Goal: Task Accomplishment & Management: Manage account settings

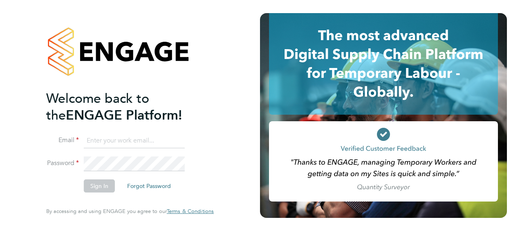
type input "[PERSON_NAME][EMAIL_ADDRESS][PERSON_NAME][DOMAIN_NAME]"
click at [93, 187] on button "Sign In" at bounding box center [99, 185] width 31 height 13
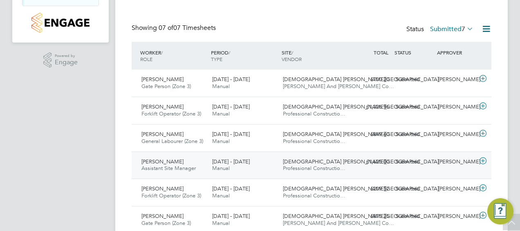
scroll to position [205, 0]
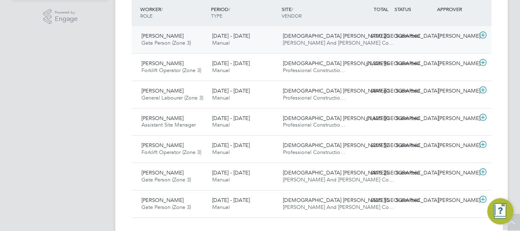
click at [227, 35] on span "25 - 31 Aug 2025" at bounding box center [231, 35] width 38 height 7
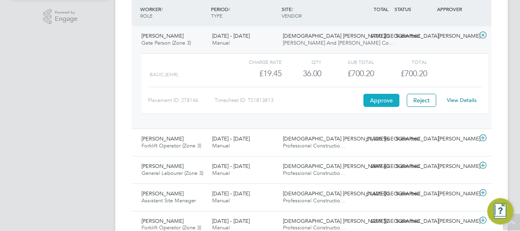
click at [381, 99] on button "Approve" at bounding box center [382, 100] width 36 height 13
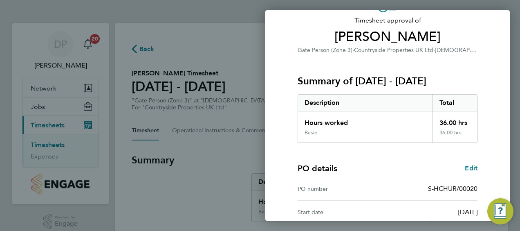
scroll to position [137, 0]
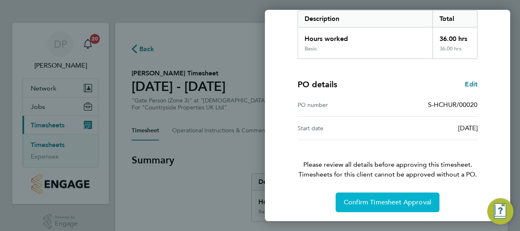
click at [390, 198] on span "Confirm Timesheet Approval" at bounding box center [388, 202] width 88 height 8
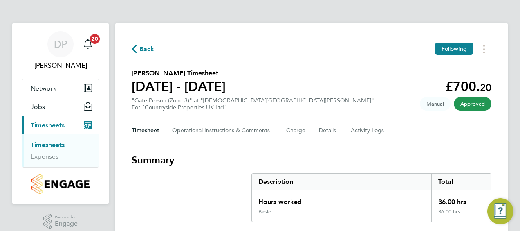
click at [134, 50] on icon "button" at bounding box center [134, 49] width 5 height 9
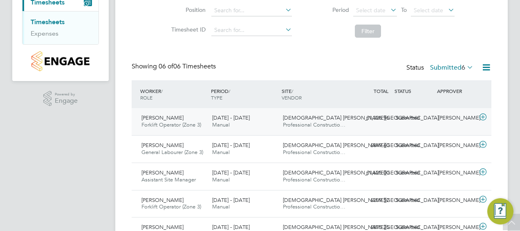
click at [171, 115] on span "Raymond Arthur" at bounding box center [163, 117] width 42 height 7
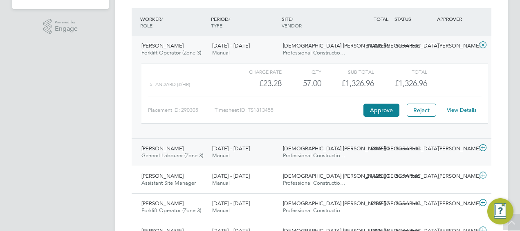
scroll to position [205, 0]
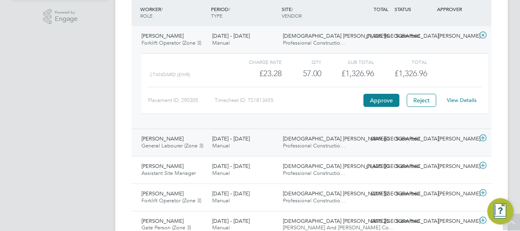
click at [162, 136] on span "Gaddiel Makumi" at bounding box center [163, 138] width 42 height 7
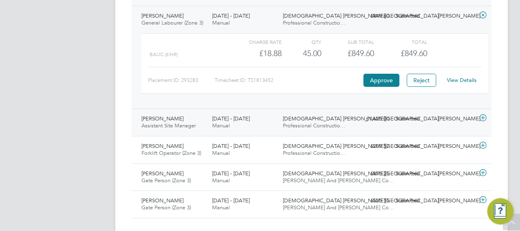
click at [215, 117] on span "[DATE] - [DATE]" at bounding box center [231, 118] width 38 height 7
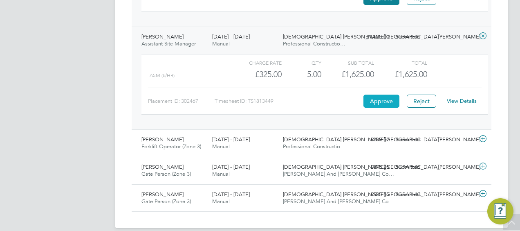
click at [385, 100] on button "Approve" at bounding box center [382, 101] width 36 height 13
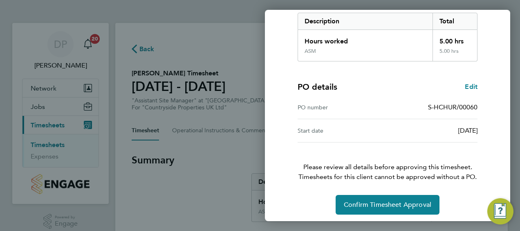
scroll to position [137, 0]
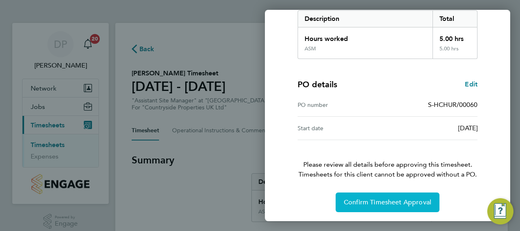
click at [390, 201] on span "Confirm Timesheet Approval" at bounding box center [388, 202] width 88 height 8
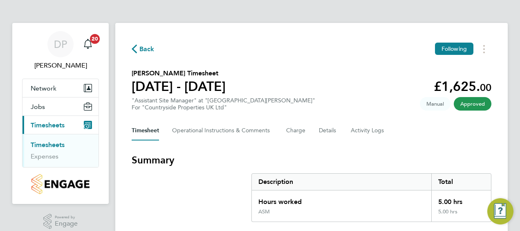
click at [135, 48] on icon "button" at bounding box center [134, 49] width 5 height 9
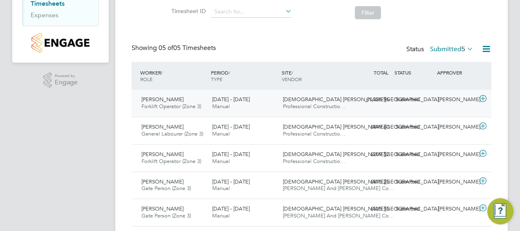
scroll to position [164, 0]
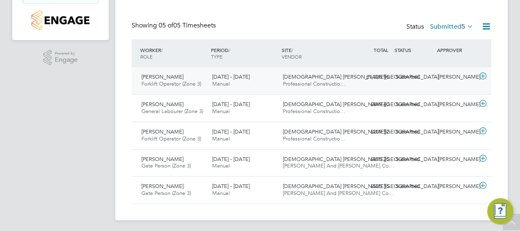
click at [166, 79] on span "Raymond Arthur" at bounding box center [163, 76] width 42 height 7
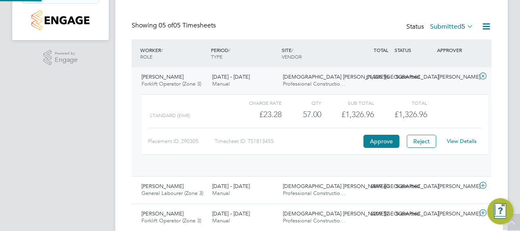
scroll to position [14, 80]
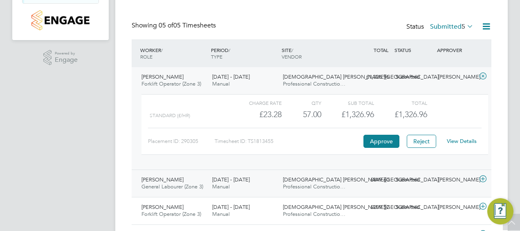
click at [171, 179] on span "Gaddiel Makumi" at bounding box center [163, 179] width 42 height 7
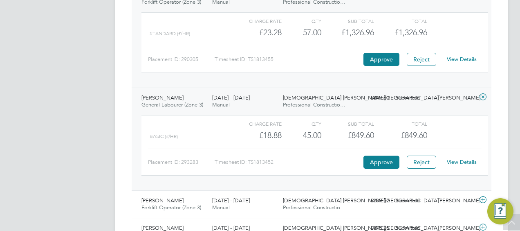
scroll to position [205, 0]
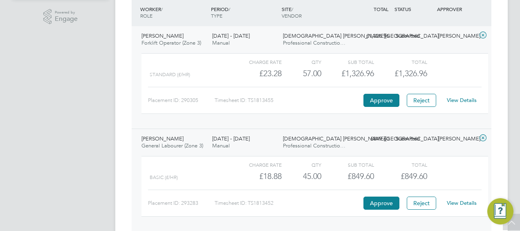
click at [329, 118] on div "Charge rate QTY Sub Total Total Standard (£/HR) £23.28 57 57.00 57 £1,326.96 £1…" at bounding box center [315, 87] width 354 height 75
click at [423, 99] on button "Reject" at bounding box center [421, 100] width 29 height 13
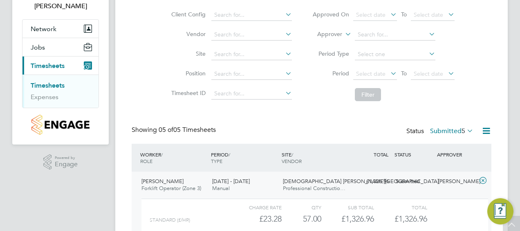
scroll to position [0, 0]
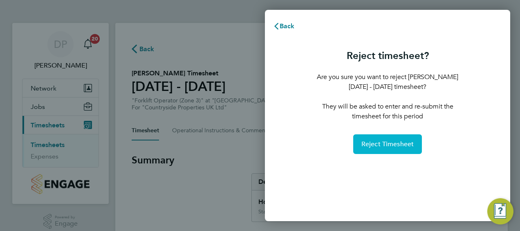
click at [390, 142] on span "Reject Timesheet" at bounding box center [388, 144] width 53 height 8
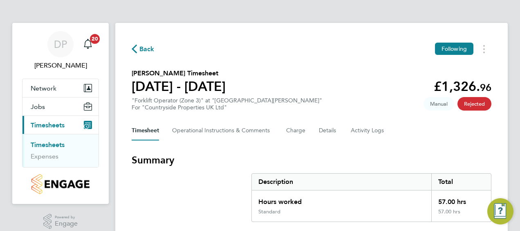
click at [136, 49] on icon "button" at bounding box center [134, 49] width 5 height 9
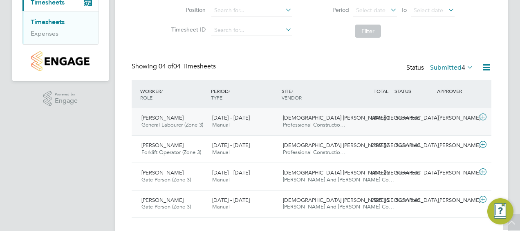
click at [170, 118] on span "Gaddiel Makumi" at bounding box center [163, 117] width 42 height 7
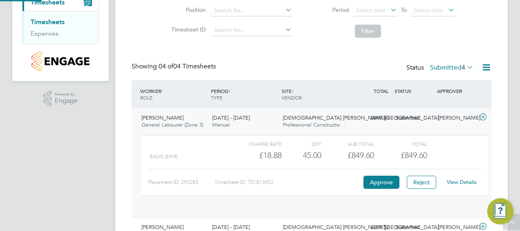
scroll to position [14, 80]
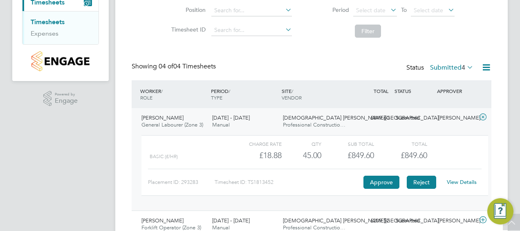
click at [425, 181] on button "Reject" at bounding box center [421, 182] width 29 height 13
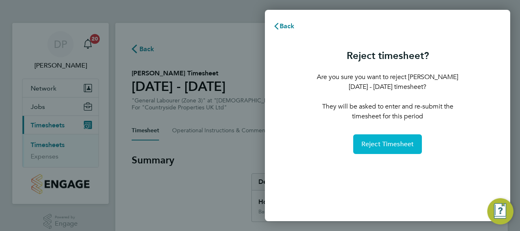
click at [394, 144] on span "Reject Timesheet" at bounding box center [388, 144] width 53 height 8
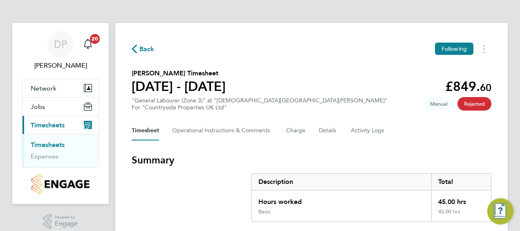
click at [135, 54] on svg-icon "button" at bounding box center [134, 51] width 5 height 8
